Goal: Information Seeking & Learning: Learn about a topic

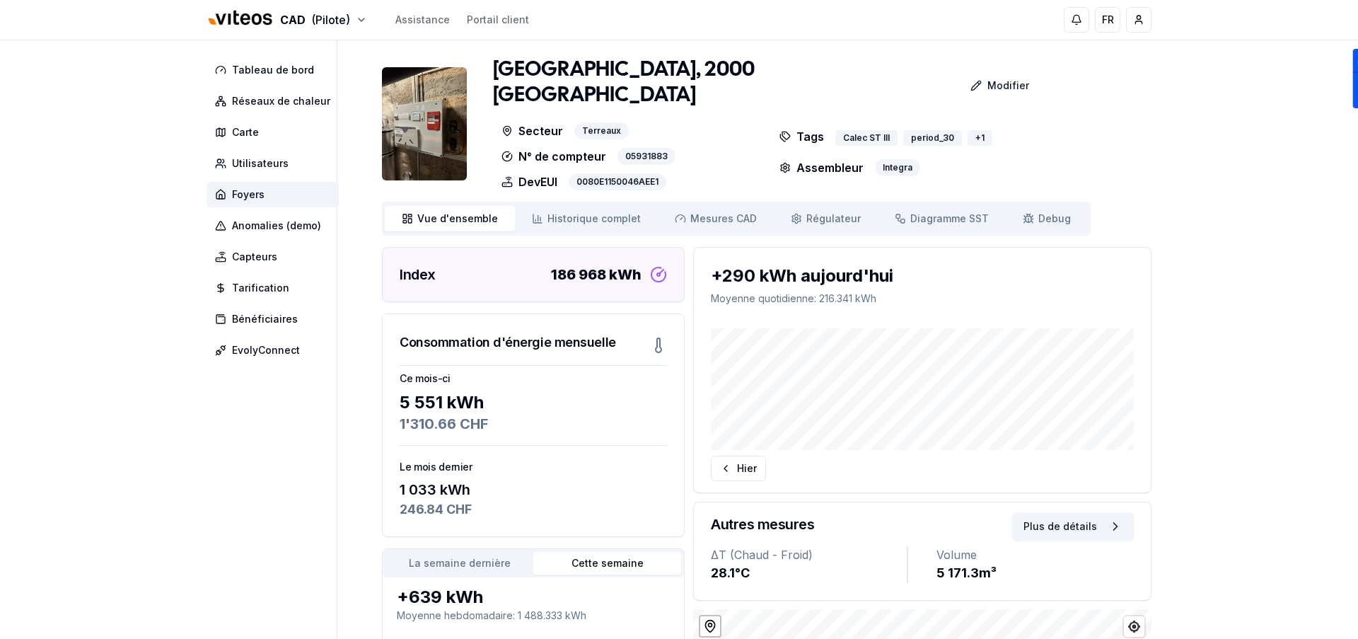
click at [446, 140] on img at bounding box center [424, 123] width 85 height 113
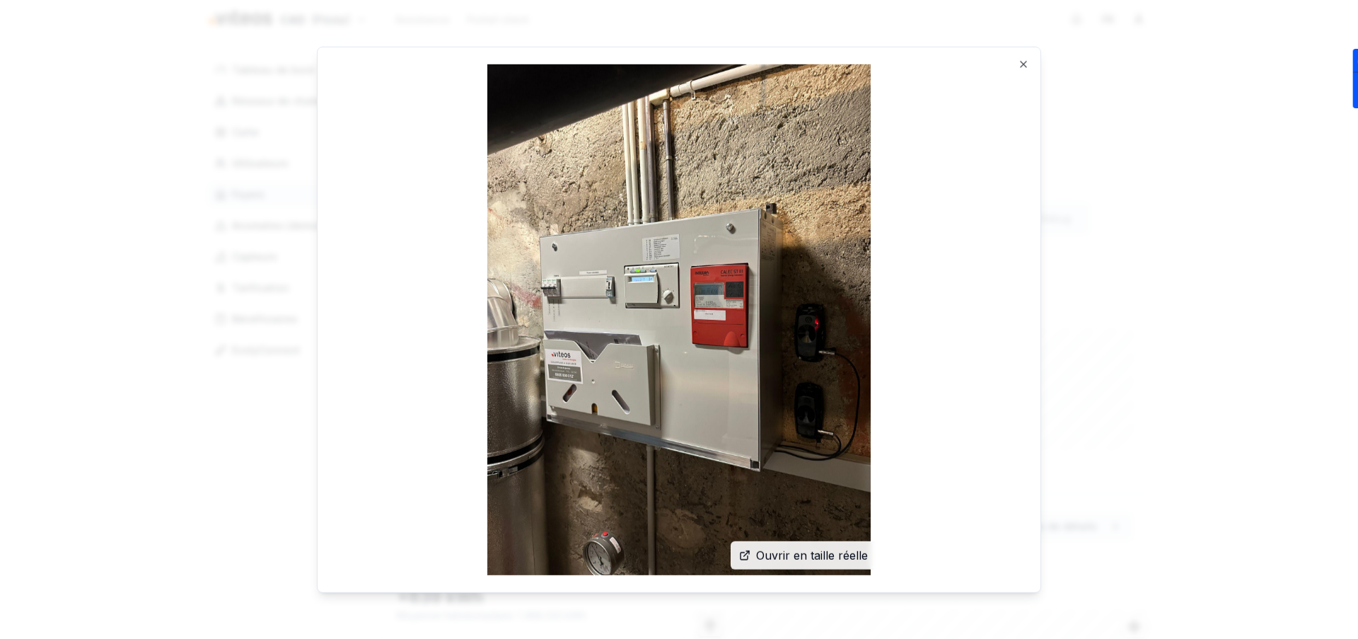
click at [773, 550] on span "Ouvrir en taille réelle" at bounding box center [812, 555] width 112 height 17
click at [1007, 67] on img at bounding box center [679, 319] width 689 height 511
click at [1024, 67] on icon "button" at bounding box center [1023, 63] width 11 height 11
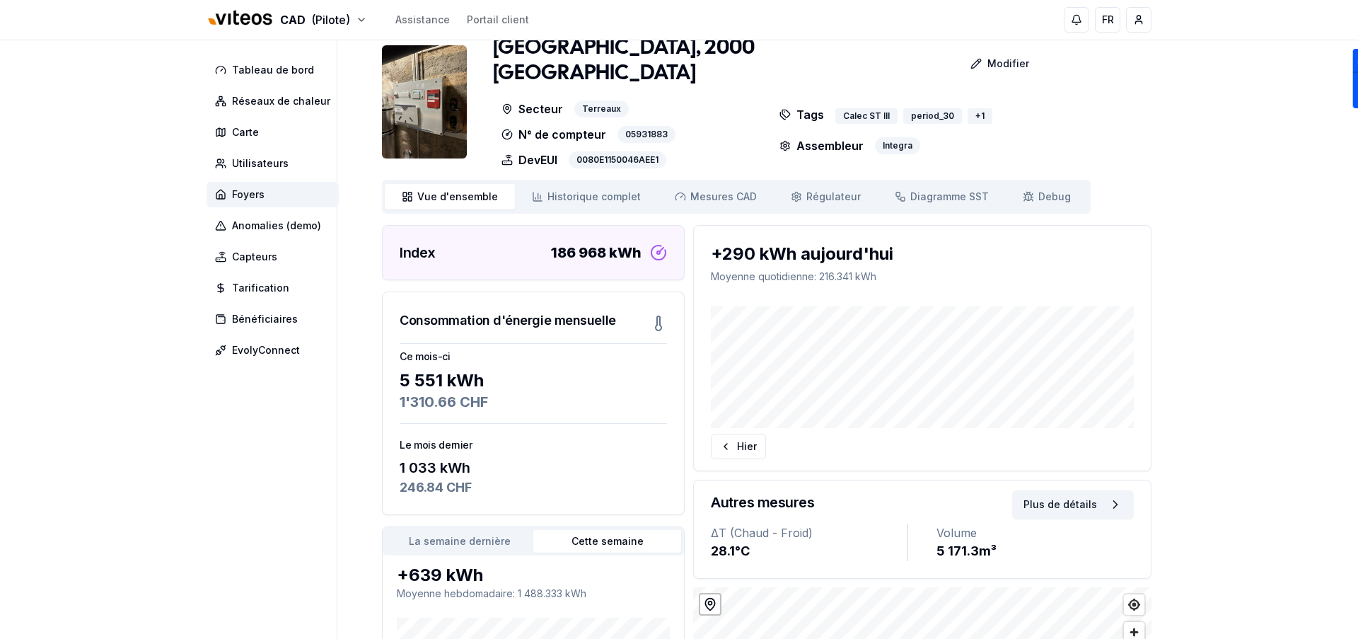
scroll to position [23, 0]
click at [622, 189] on span "Historique complet" at bounding box center [594, 196] width 93 height 14
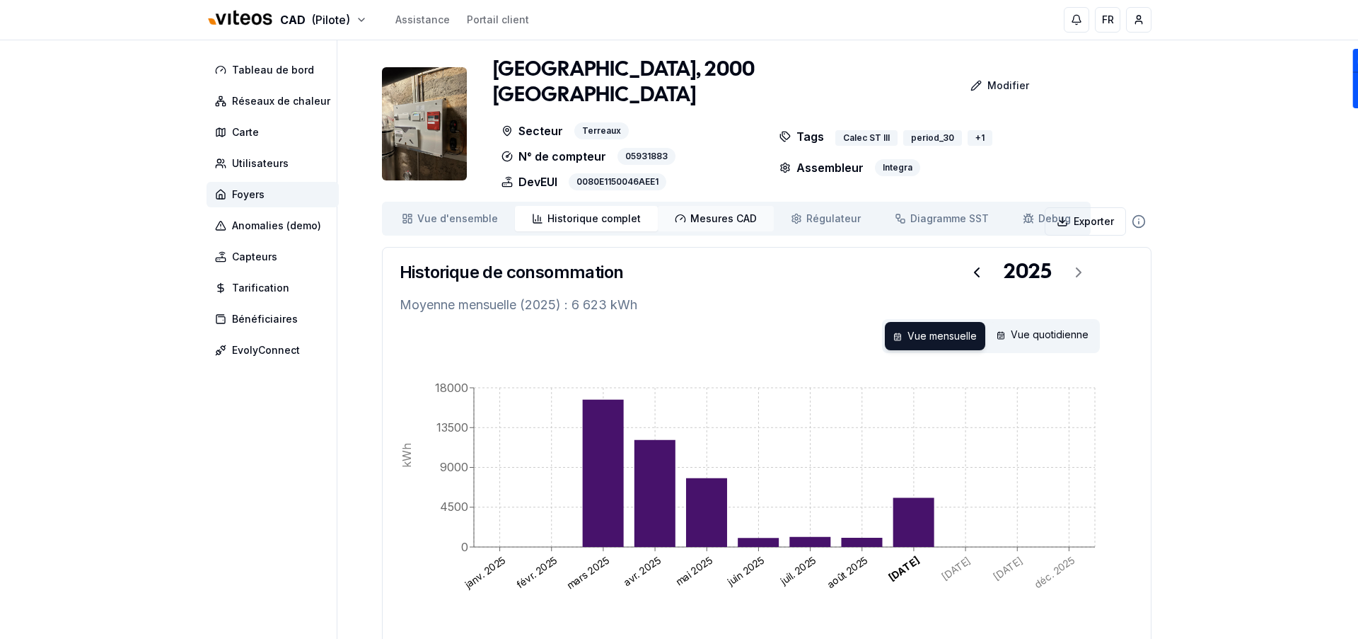
click at [695, 212] on span "Mesures CAD" at bounding box center [724, 219] width 67 height 14
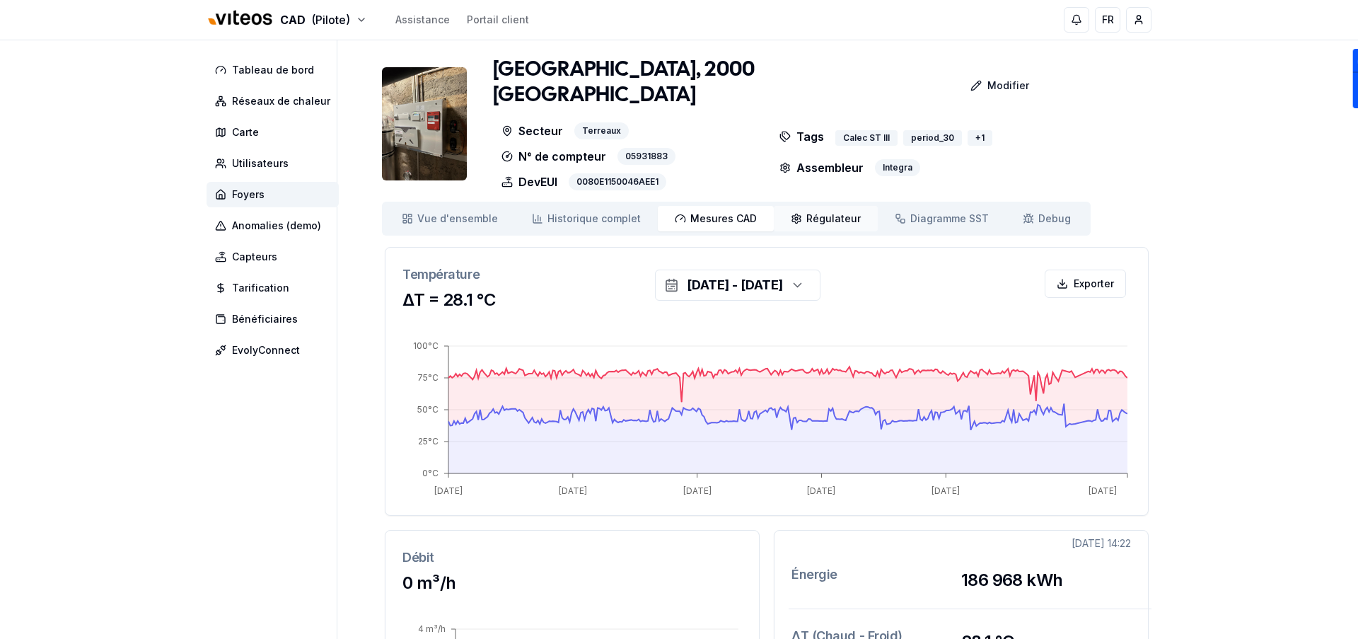
click at [807, 212] on span "Régulateur" at bounding box center [834, 219] width 54 height 14
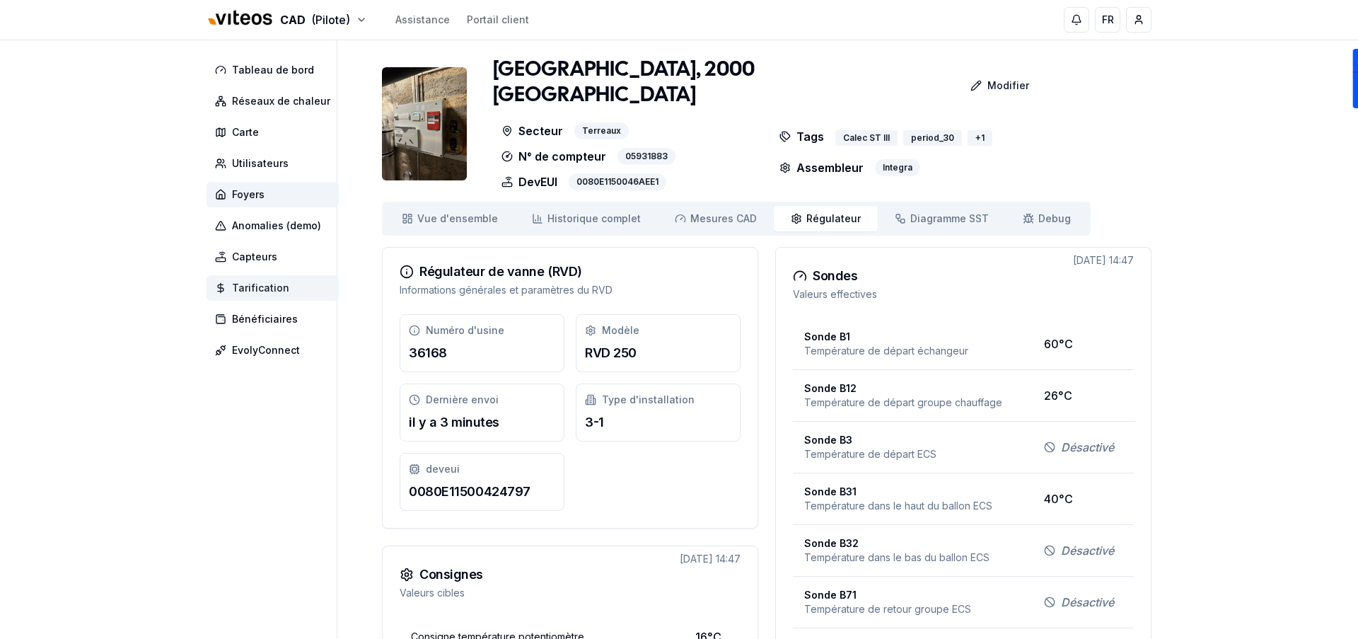
click at [278, 290] on span "Tarification" at bounding box center [260, 288] width 57 height 14
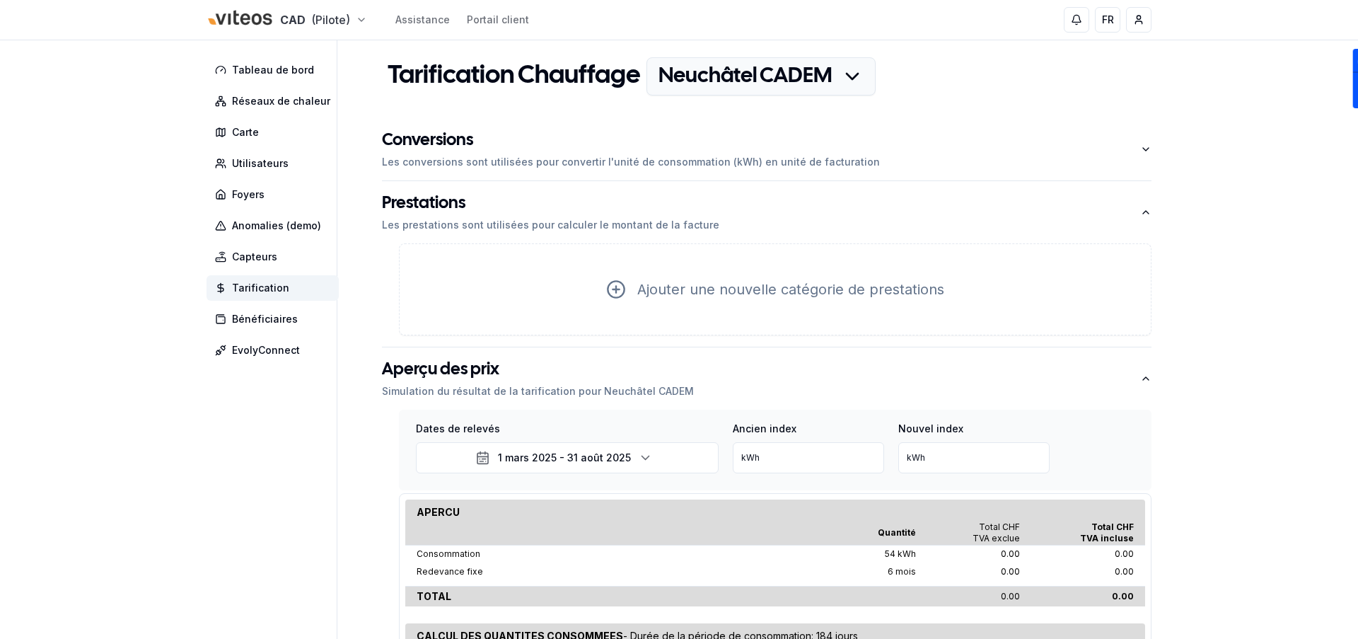
click at [302, 17] on html "CAD (Pilote) Assistance Portail client FR Sami Tableau de bord Réseaux de chale…" at bounding box center [679, 392] width 1358 height 785
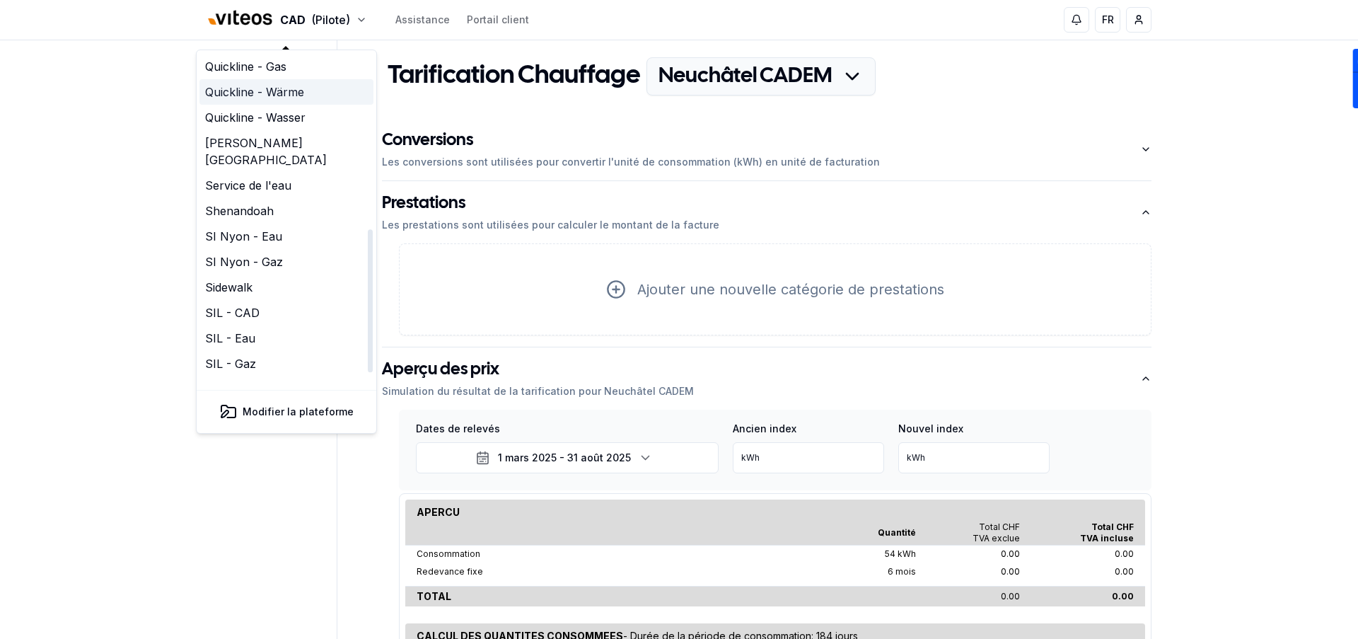
scroll to position [393, 0]
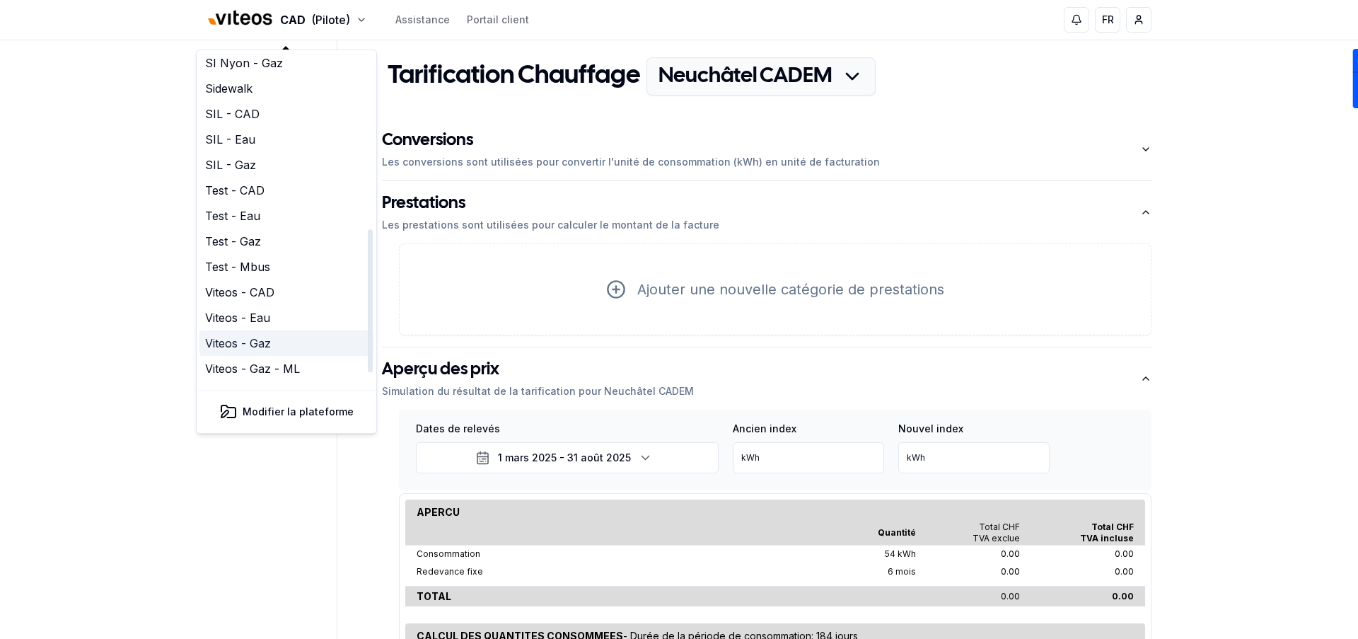
click at [258, 330] on link "Viteos - Gaz" at bounding box center [287, 342] width 174 height 25
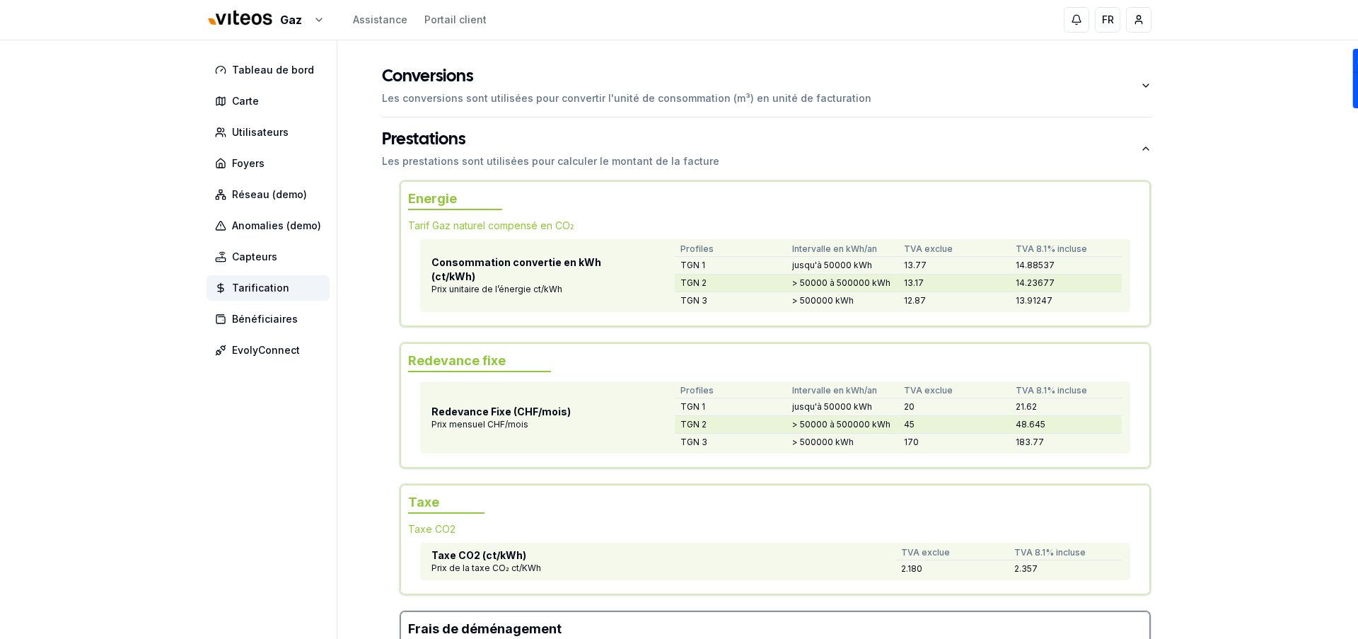
scroll to position [59, 0]
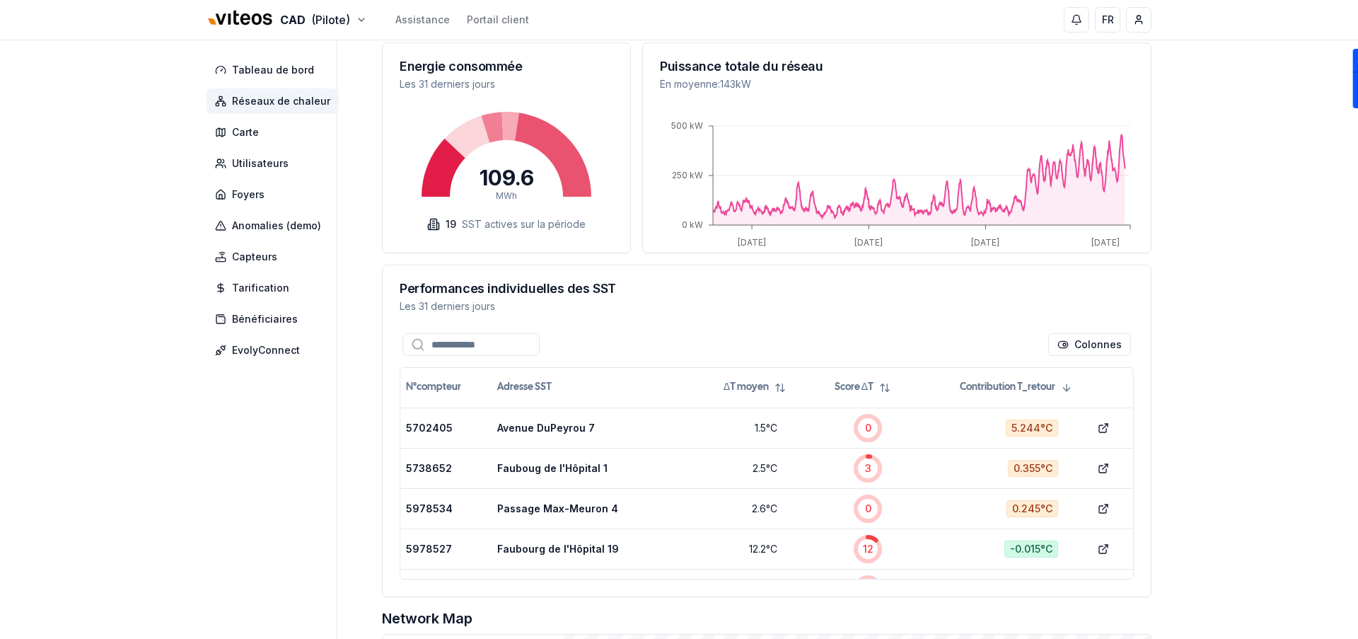
scroll to position [345, 0]
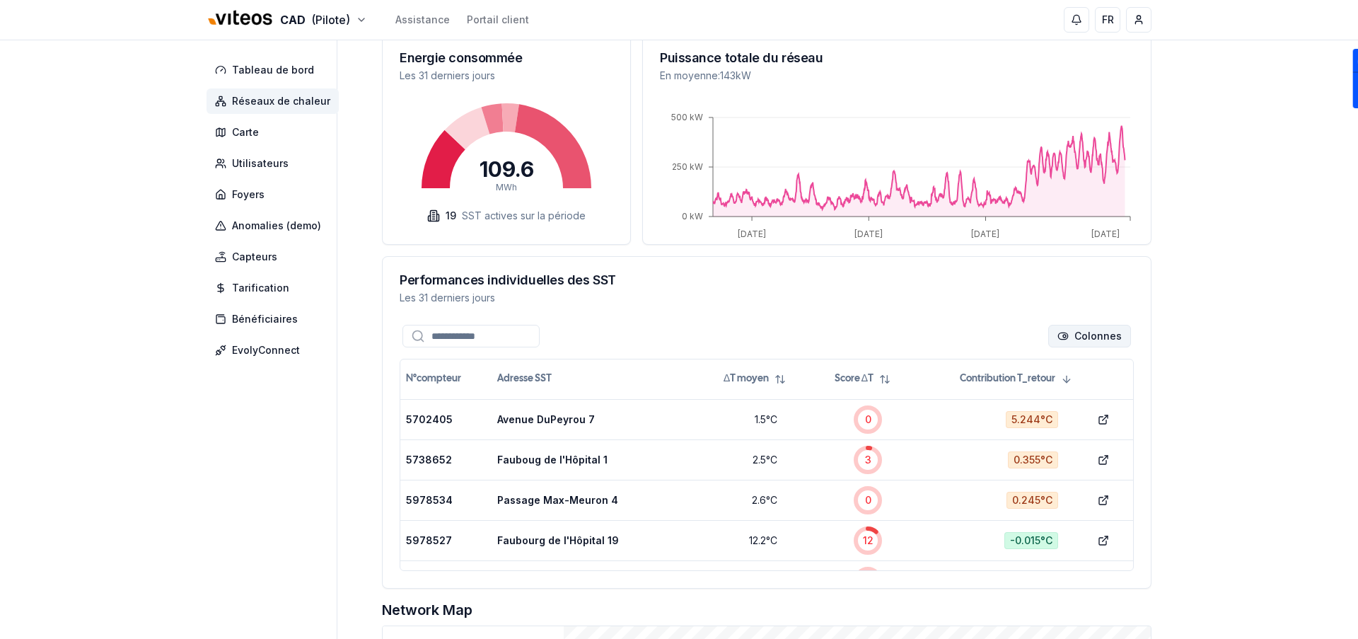
click at [1112, 340] on html "CAD (Pilote) Assistance Portail client FR Sami Tableau de bord Réseaux de chale…" at bounding box center [679, 395] width 1358 height 1480
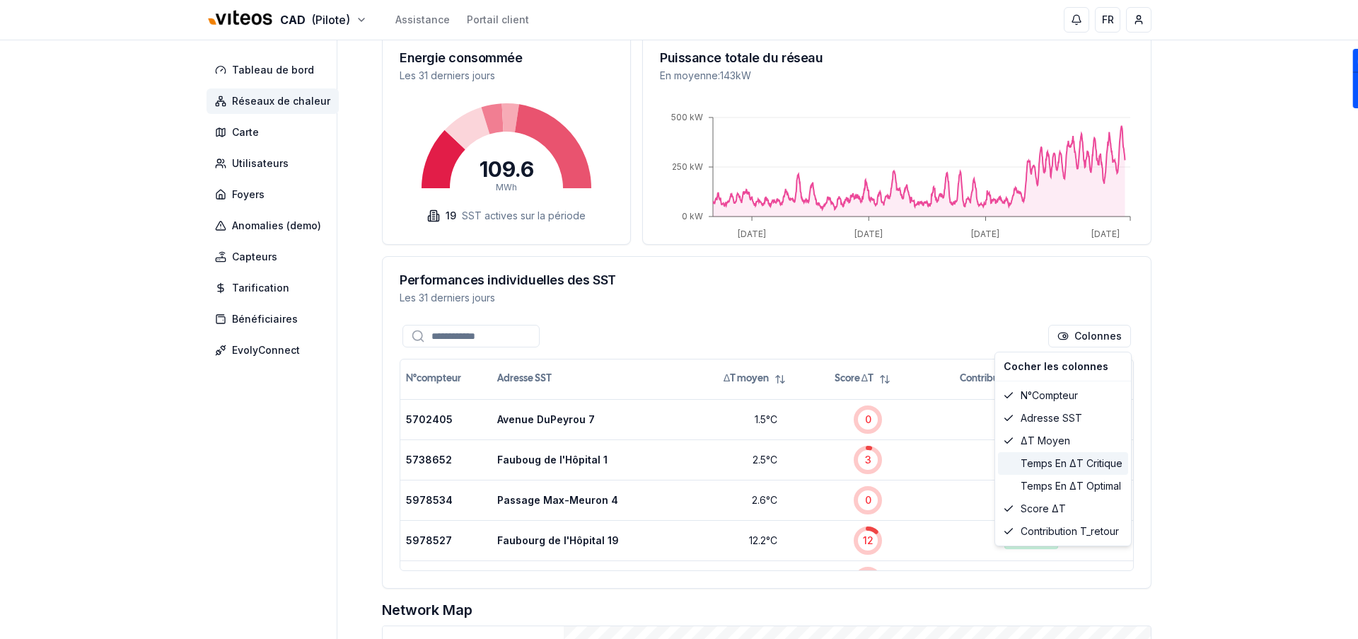
click at [1067, 468] on div "Temps en ΔT critique" at bounding box center [1063, 463] width 130 height 23
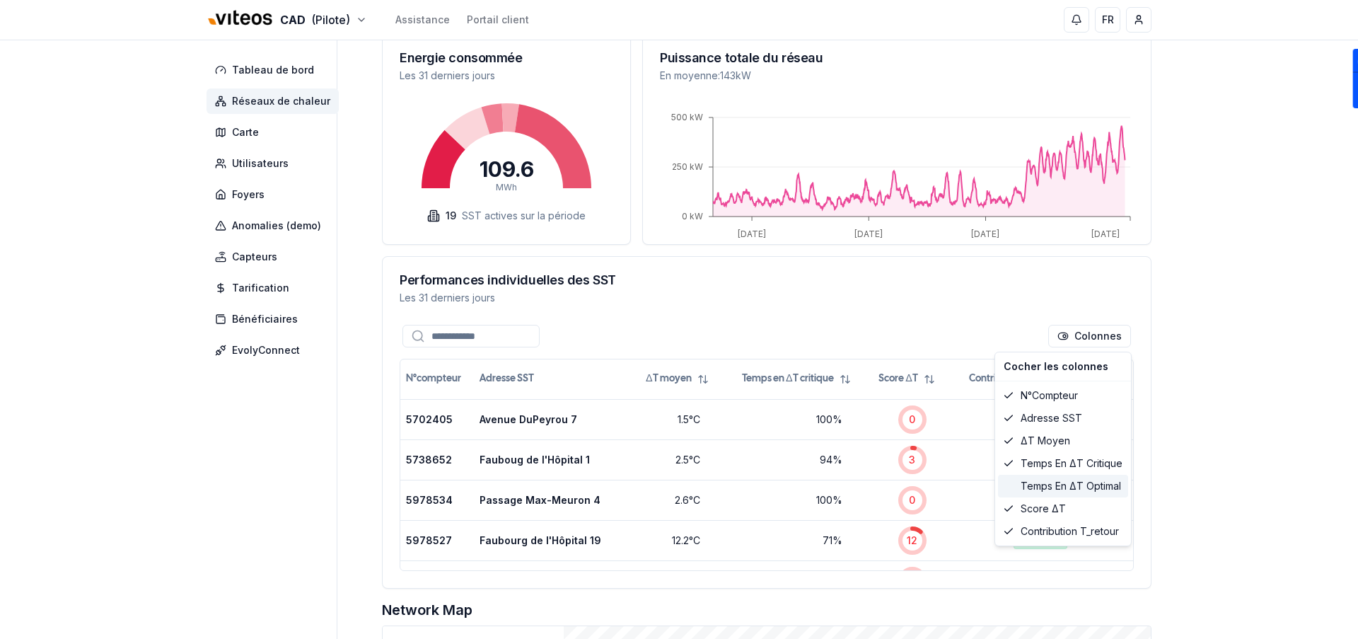
click at [1067, 484] on div "Temps en ΔT optimal" at bounding box center [1063, 486] width 130 height 23
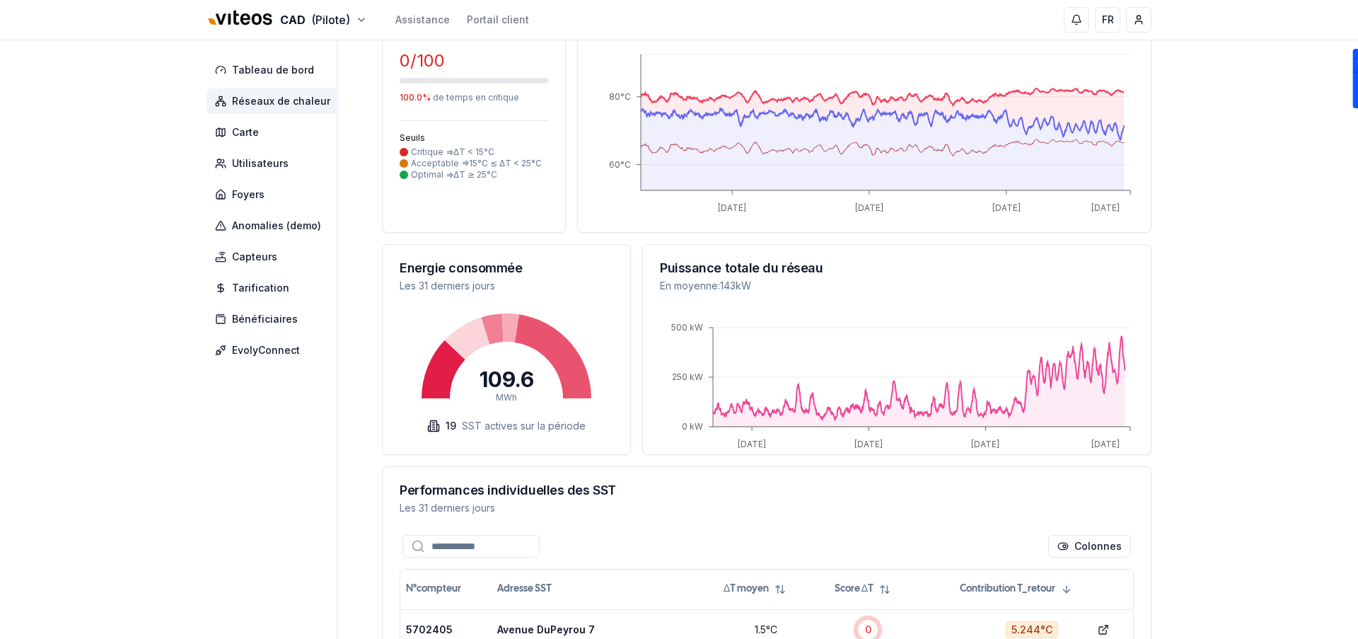
scroll to position [0, 0]
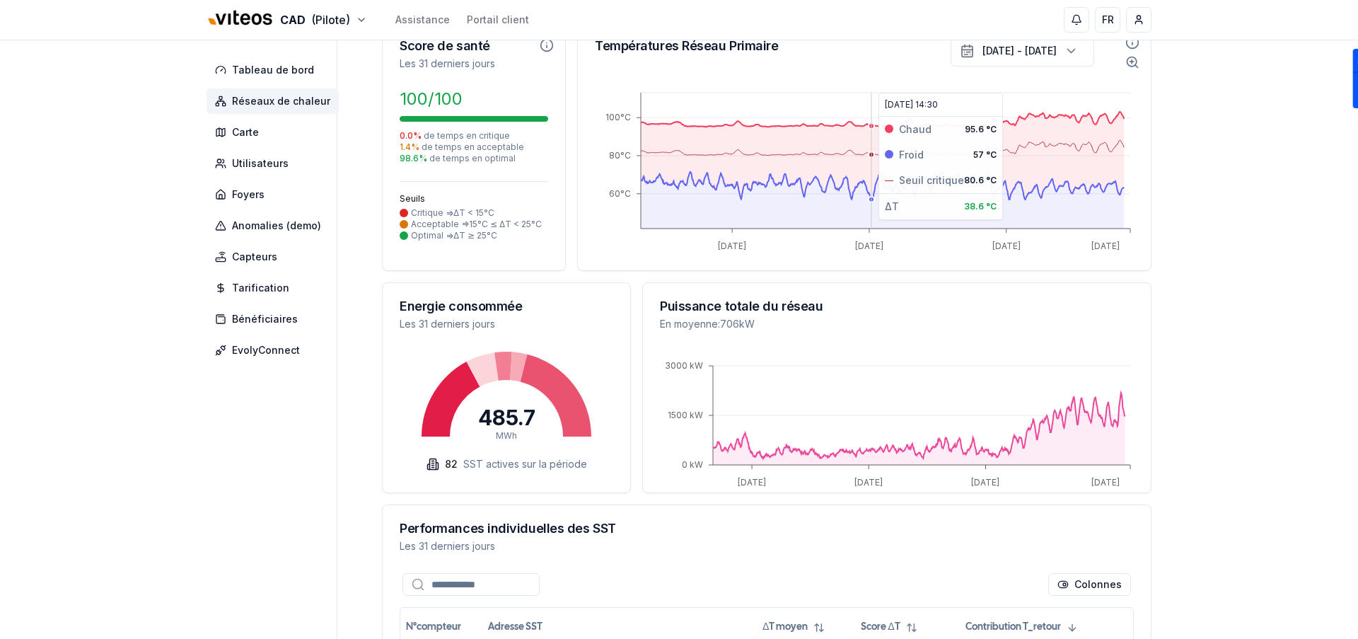
scroll to position [112, 0]
